Goal: Information Seeking & Learning: Learn about a topic

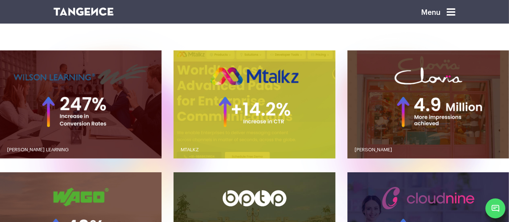
scroll to position [609, 0]
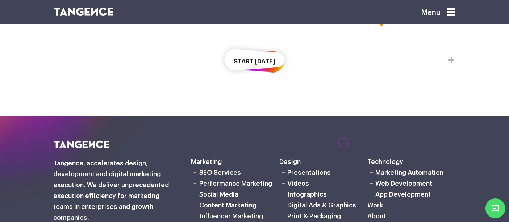
scroll to position [1291, 0]
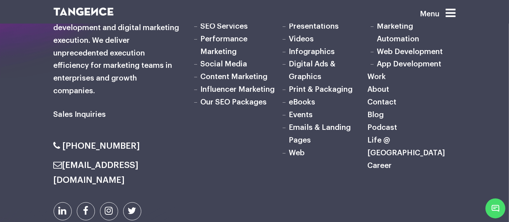
scroll to position [4135, 0]
